Goal: Information Seeking & Learning: Learn about a topic

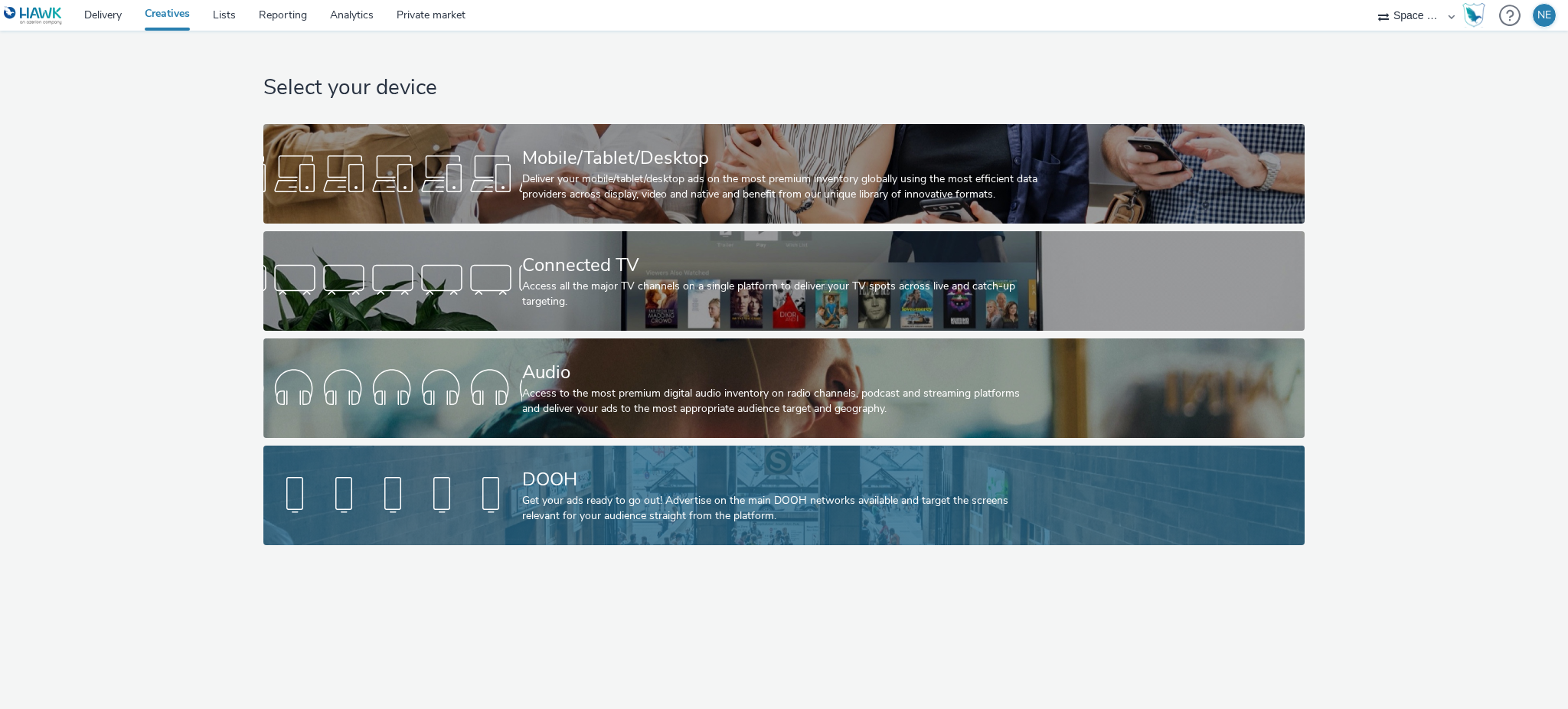
click at [686, 504] on div "Get your ads ready to go out! Advertise on the main DOOH networks available and…" at bounding box center [782, 509] width 518 height 31
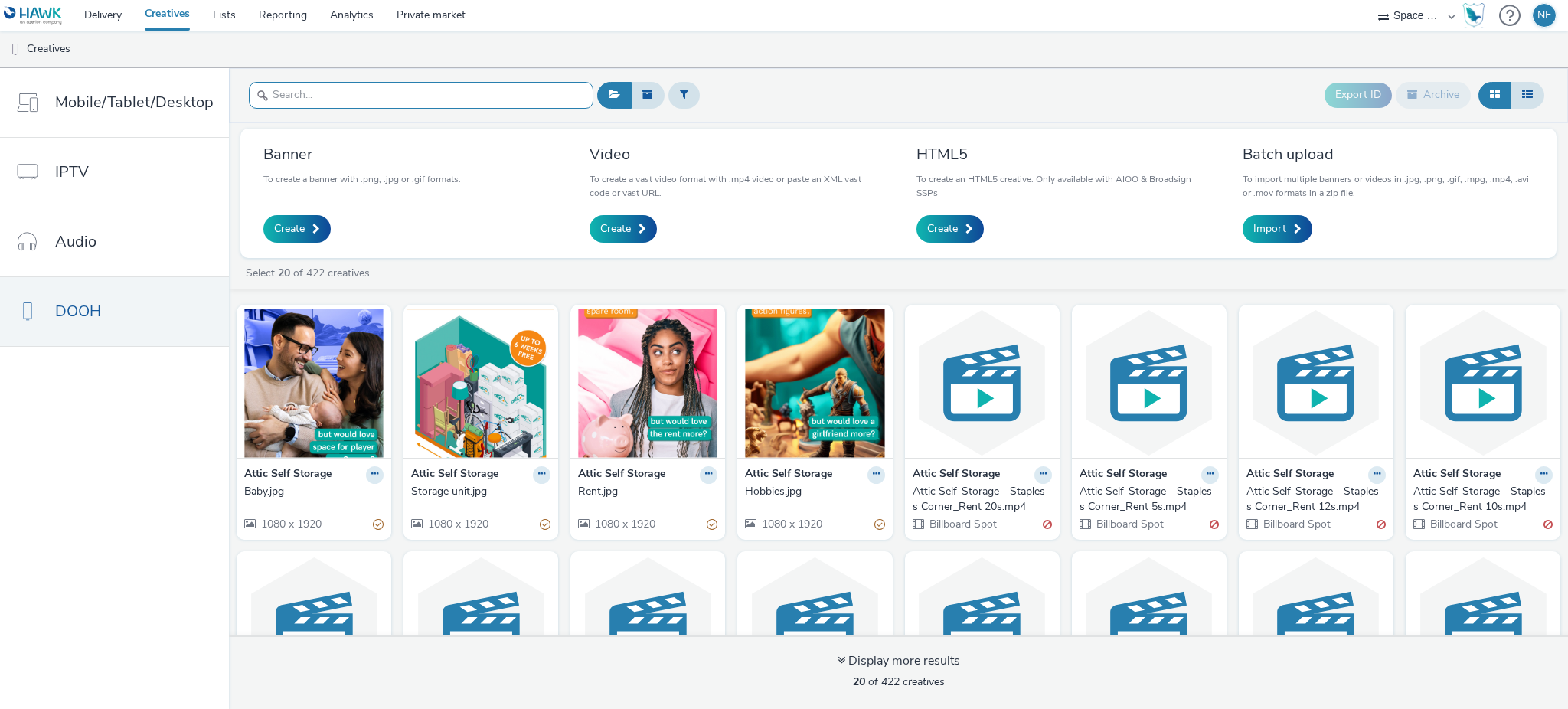
click at [327, 86] on input "text" at bounding box center [421, 95] width 344 height 26
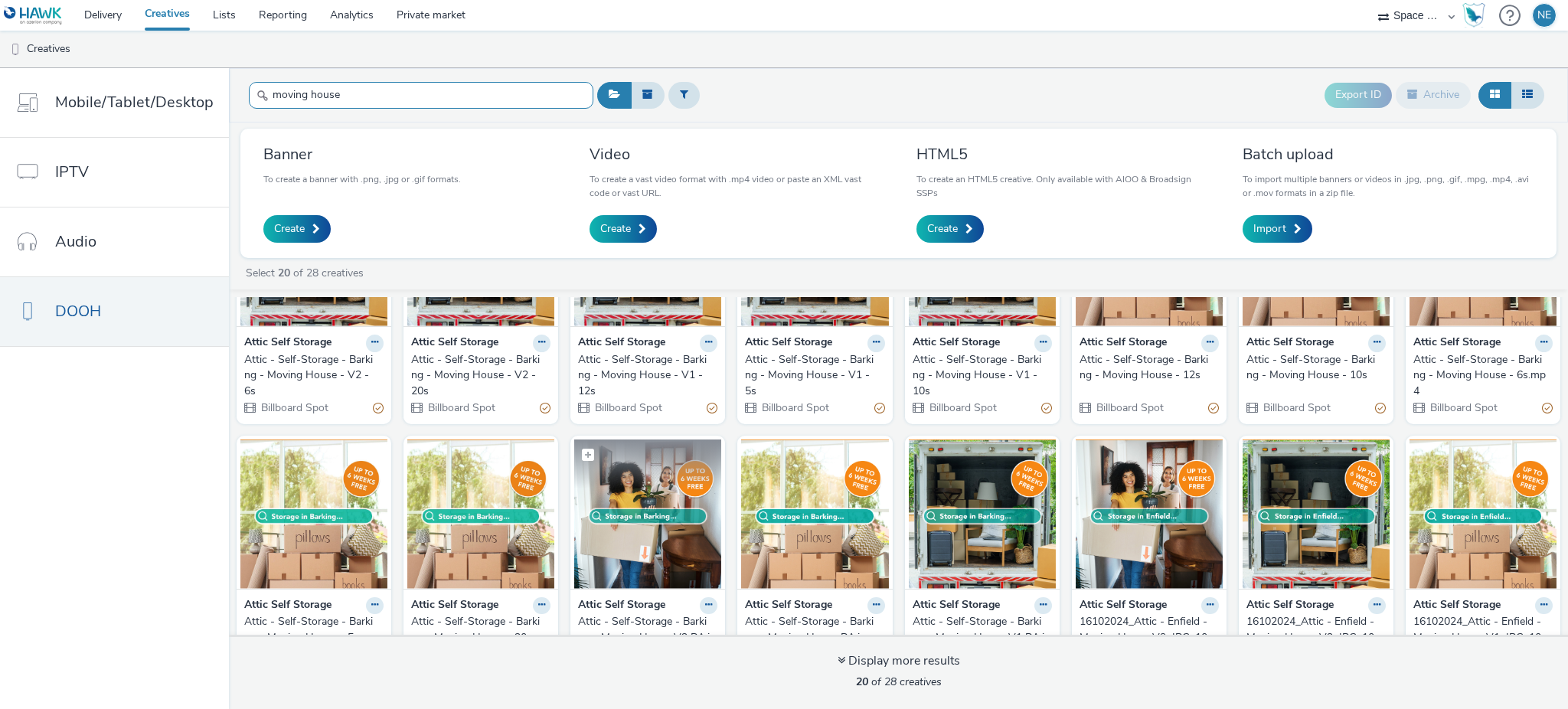
scroll to position [131, 0]
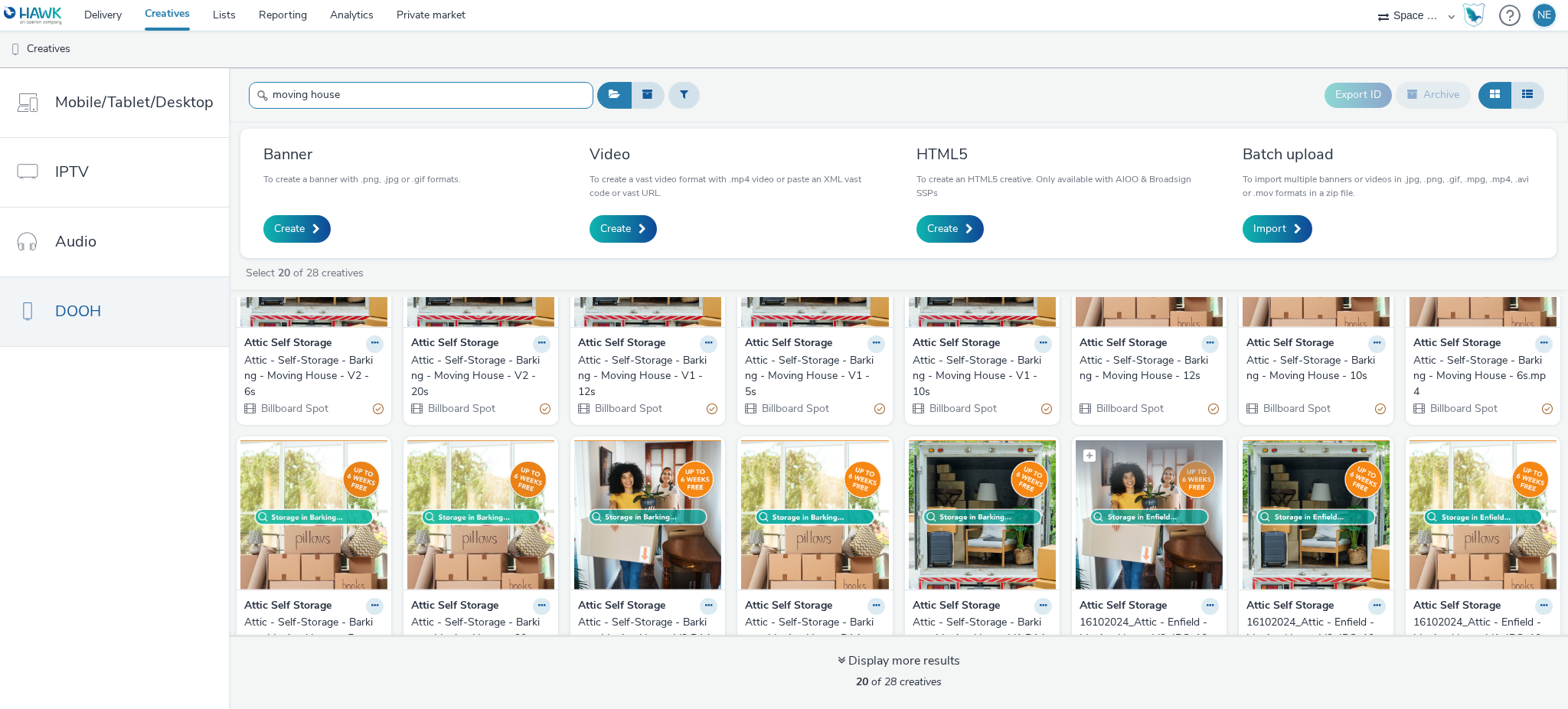
type input "moving house"
click at [1144, 543] on img at bounding box center [1149, 515] width 147 height 149
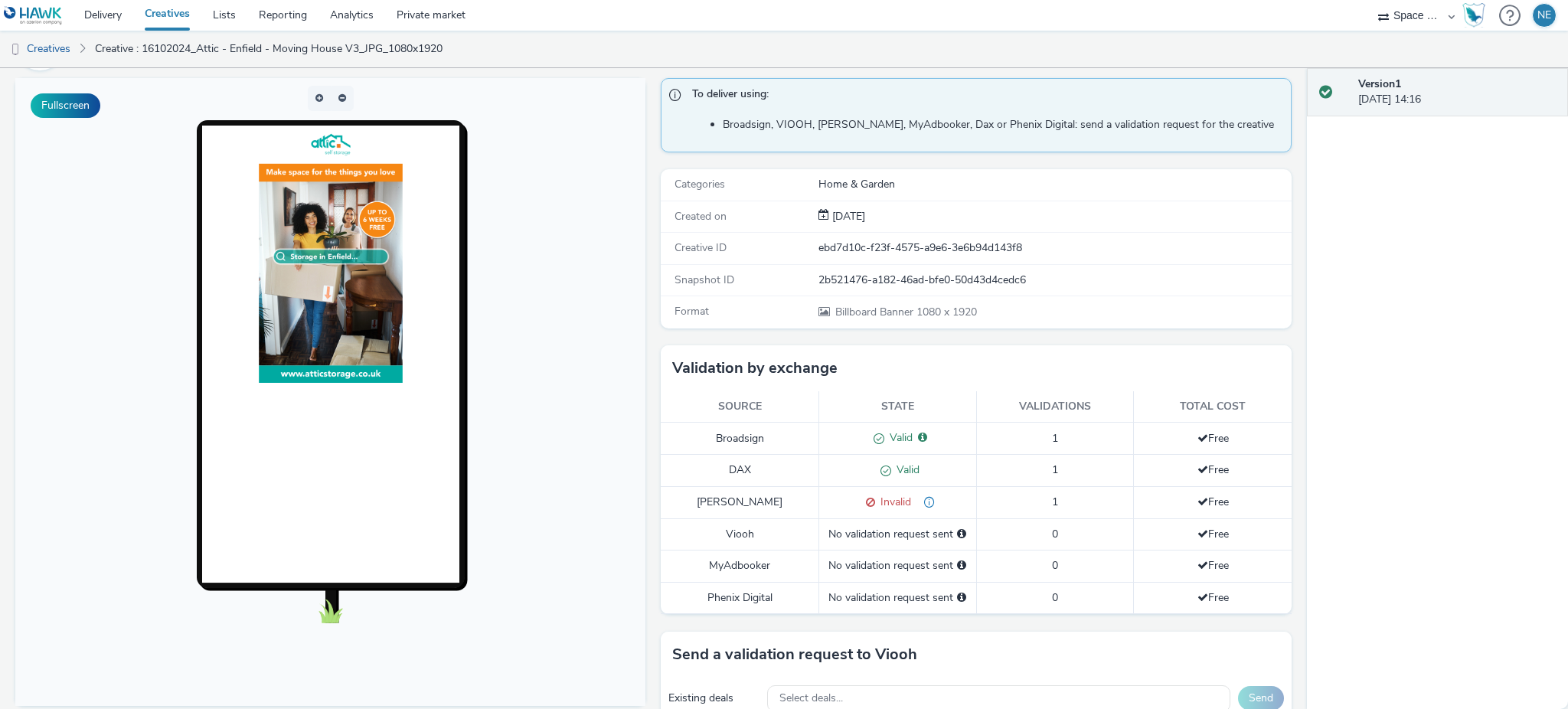
scroll to position [103, 0]
click at [319, 94] on button "button" at bounding box center [319, 99] width 23 height 25
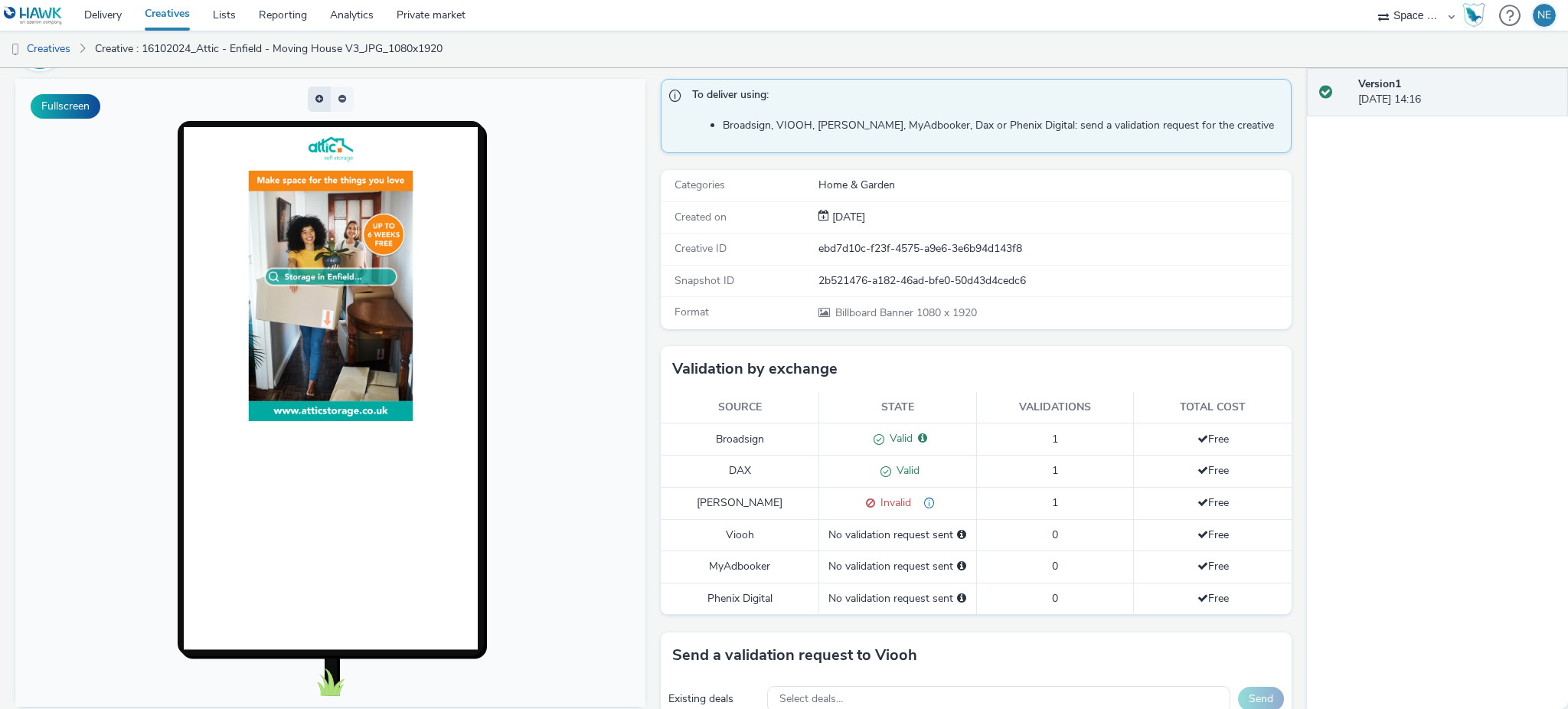
click at [319, 94] on button "button" at bounding box center [319, 99] width 23 height 25
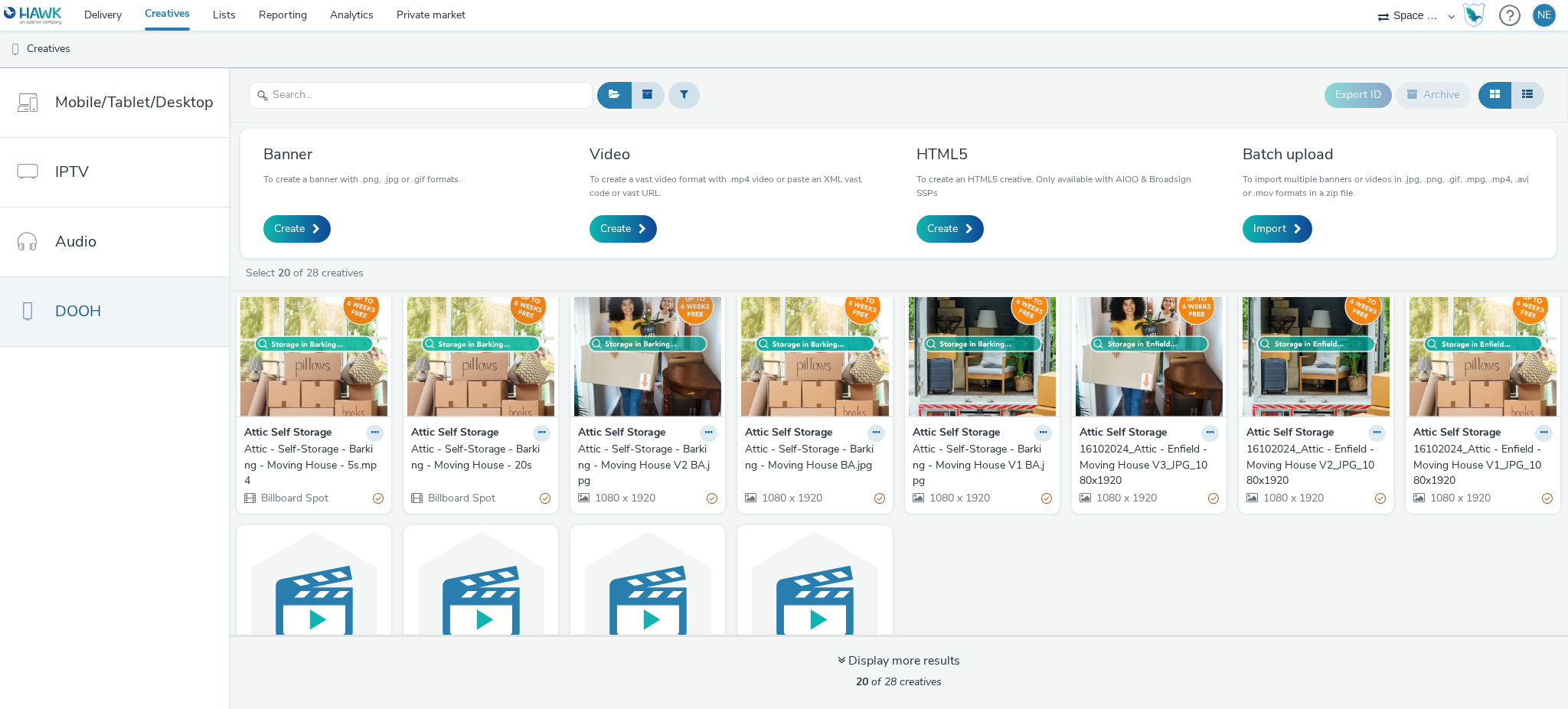
scroll to position [305, 0]
click at [474, 362] on img at bounding box center [481, 341] width 147 height 149
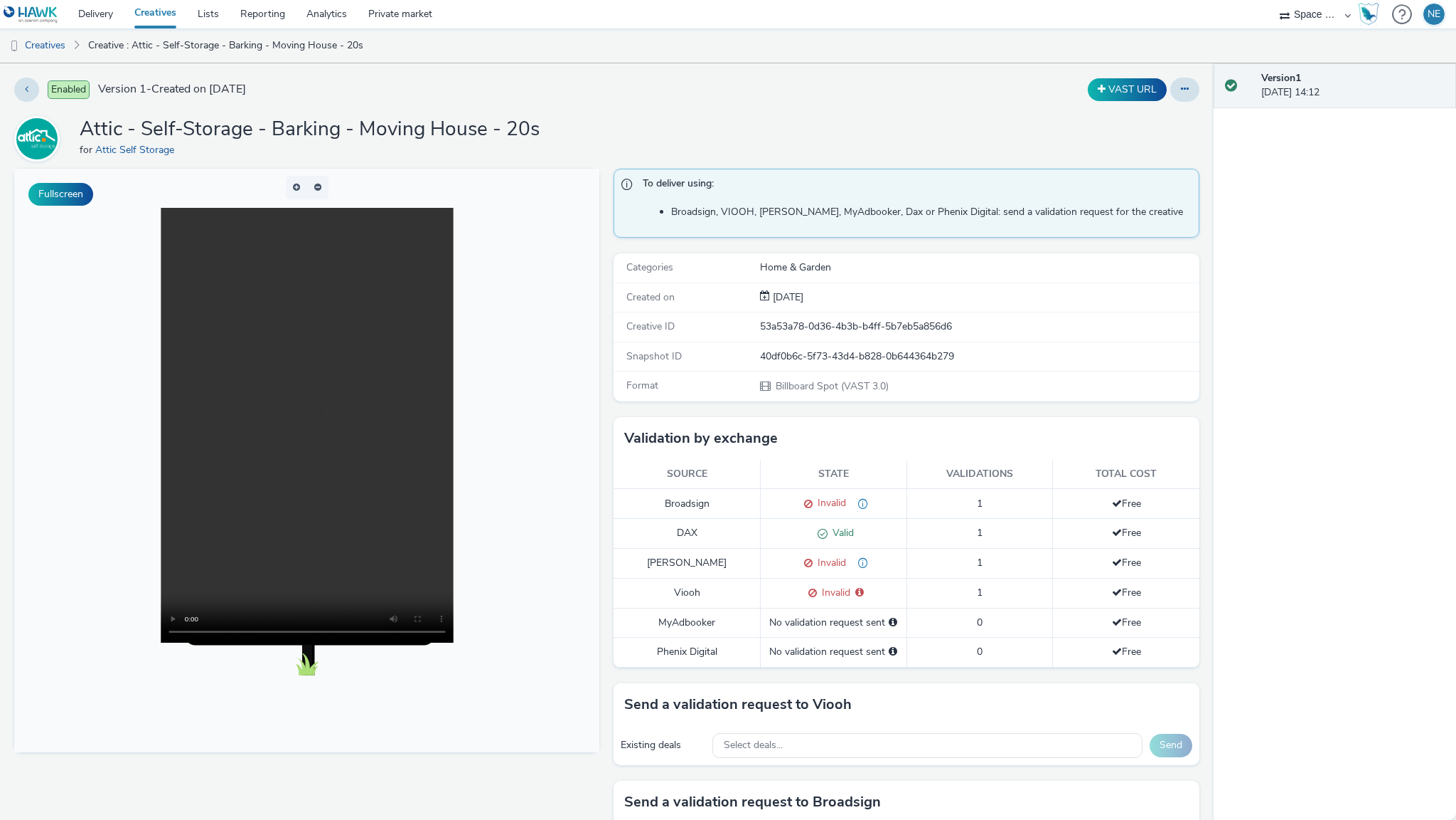
drag, startPoint x: 819, startPoint y: 702, endPoint x: 1214, endPoint y: 856, distance: 424.0
click at [453, 642] on video at bounding box center [307, 425] width 293 height 435
click at [453, 470] on video at bounding box center [307, 425] width 293 height 435
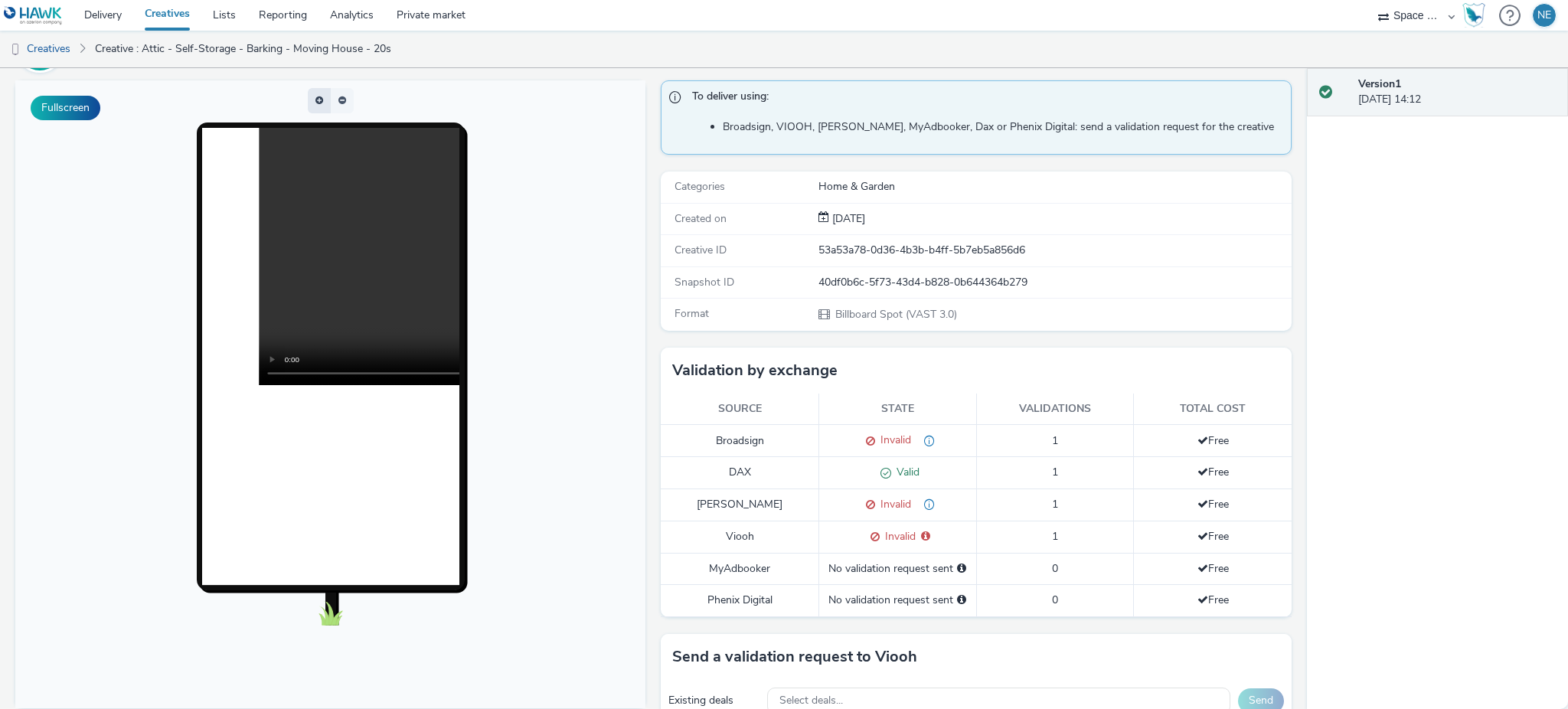
click at [310, 96] on button "button" at bounding box center [319, 101] width 23 height 25
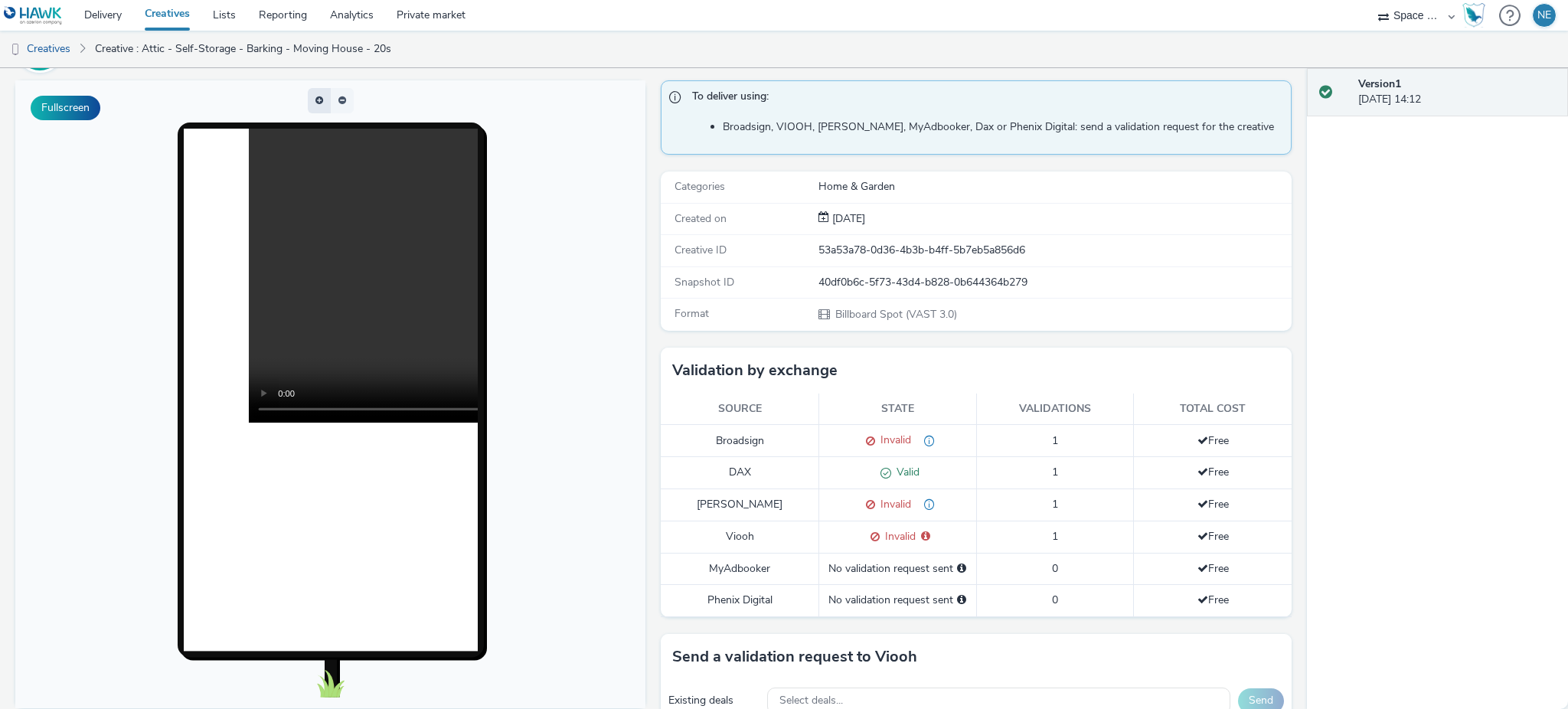
scroll to position [102, 0]
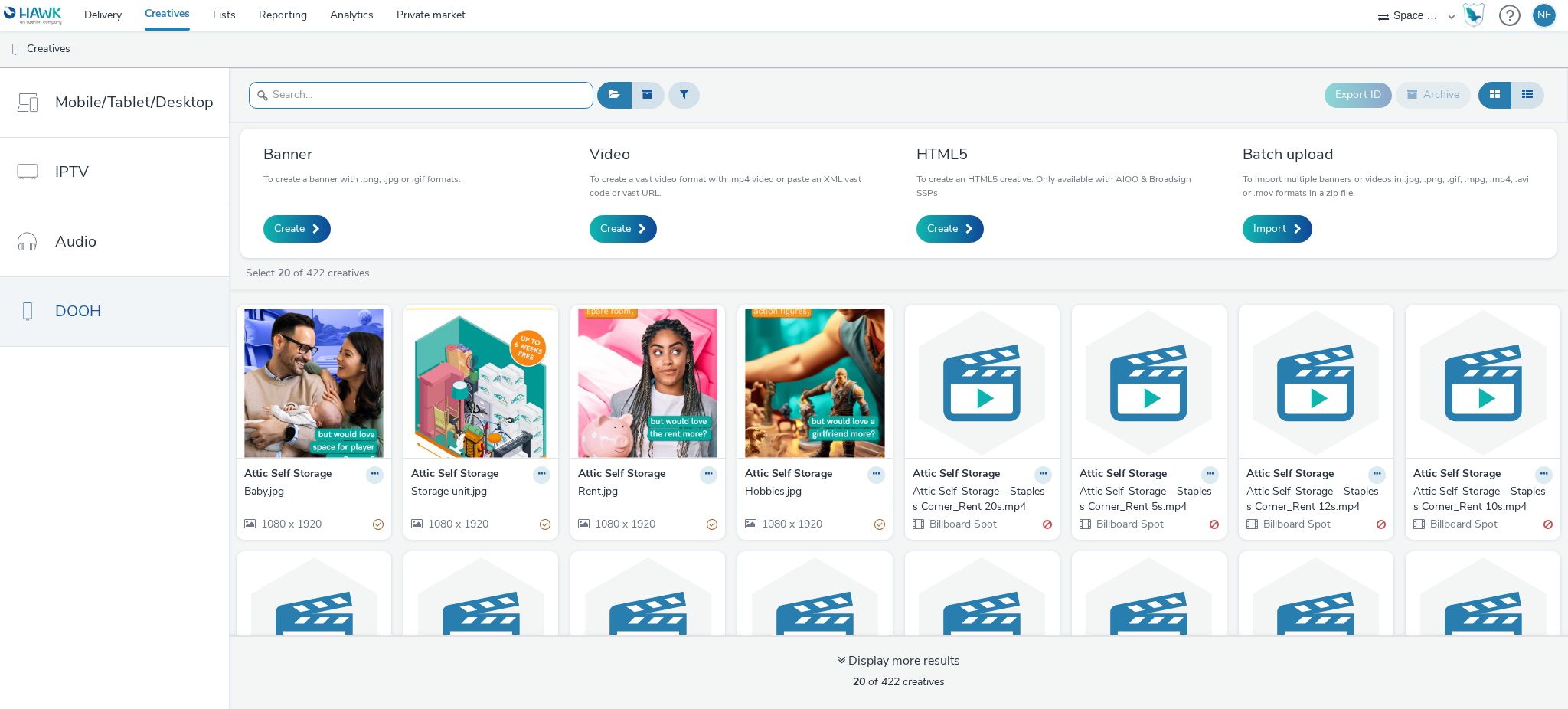
click at [397, 103] on input "text" at bounding box center [421, 95] width 344 height 26
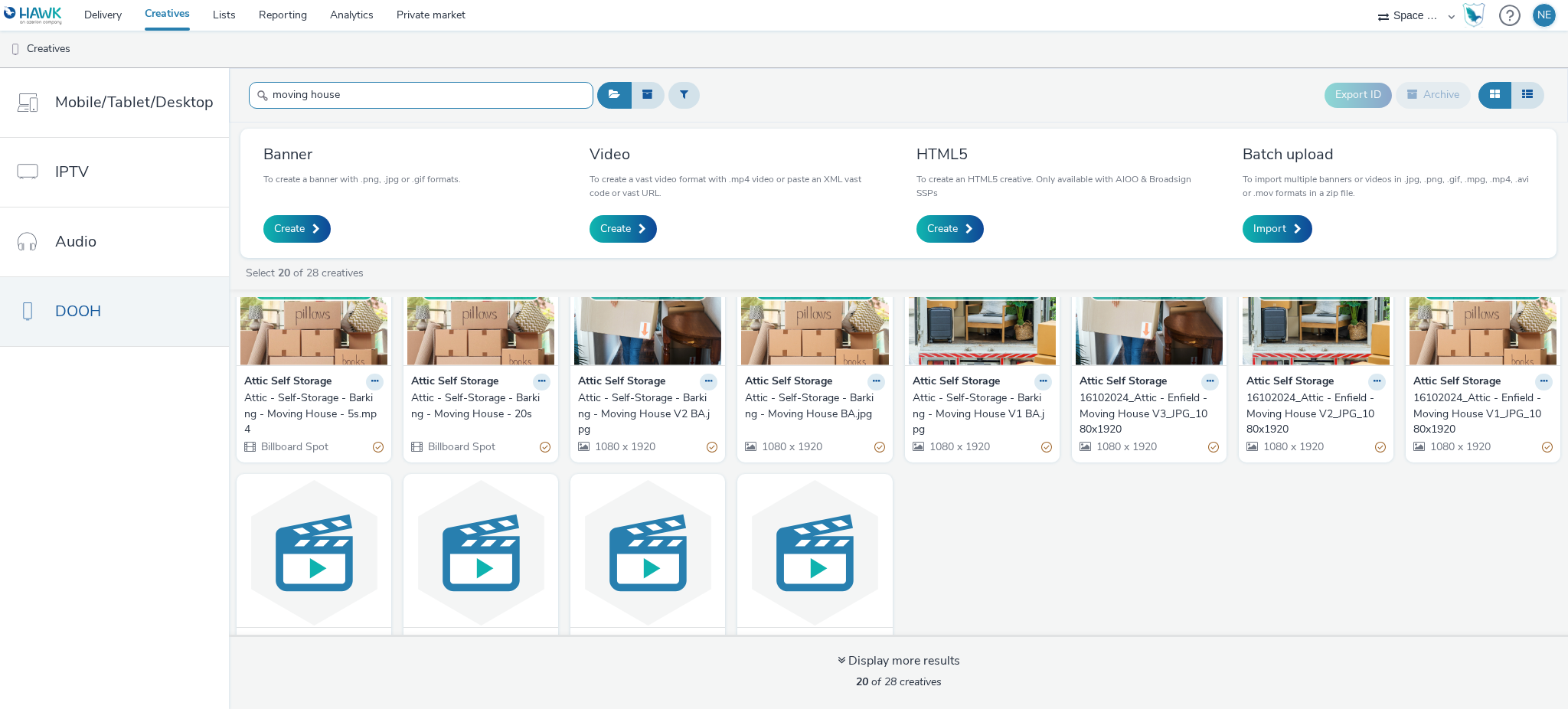
scroll to position [435, 0]
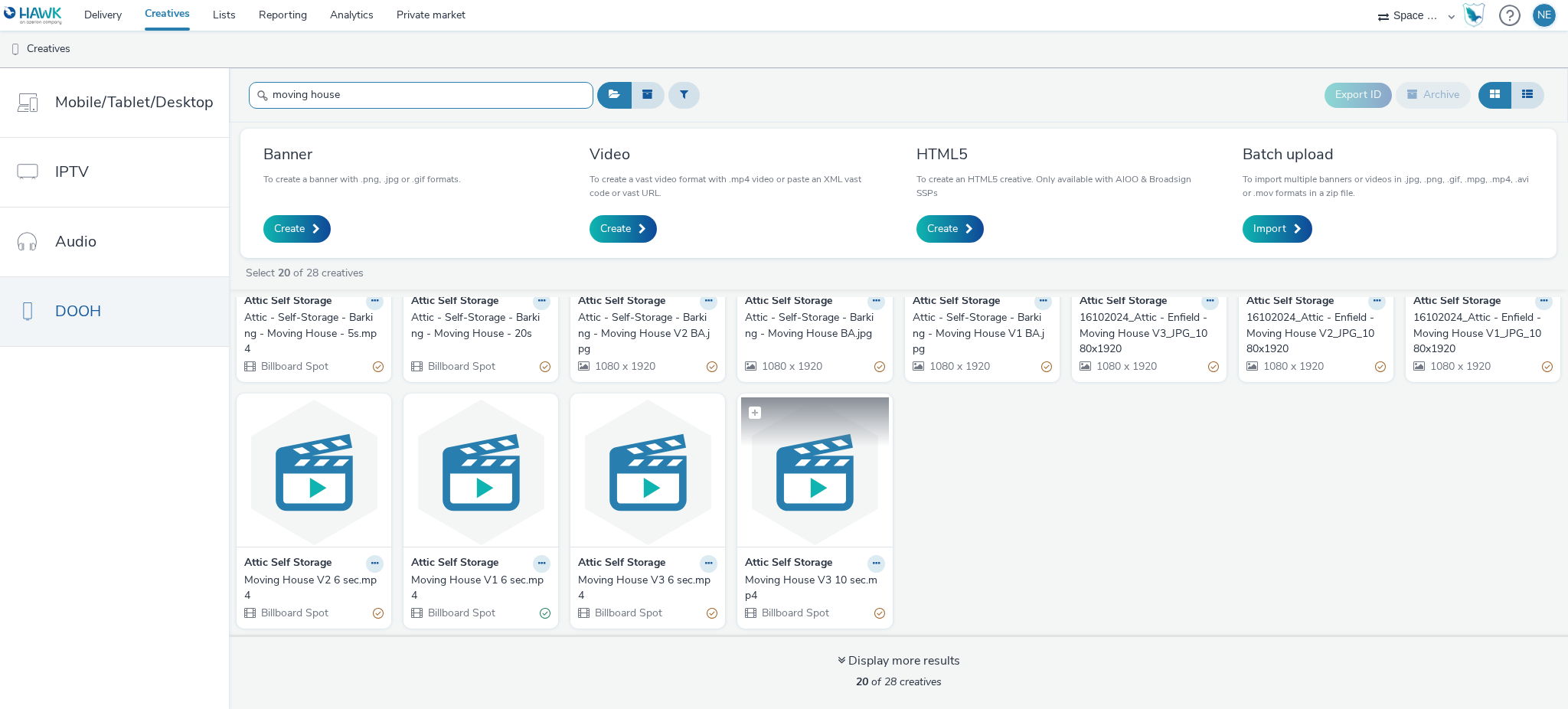
type input "moving house"
click at [832, 511] on img at bounding box center [815, 472] width 147 height 149
